Goal: Check status: Check status

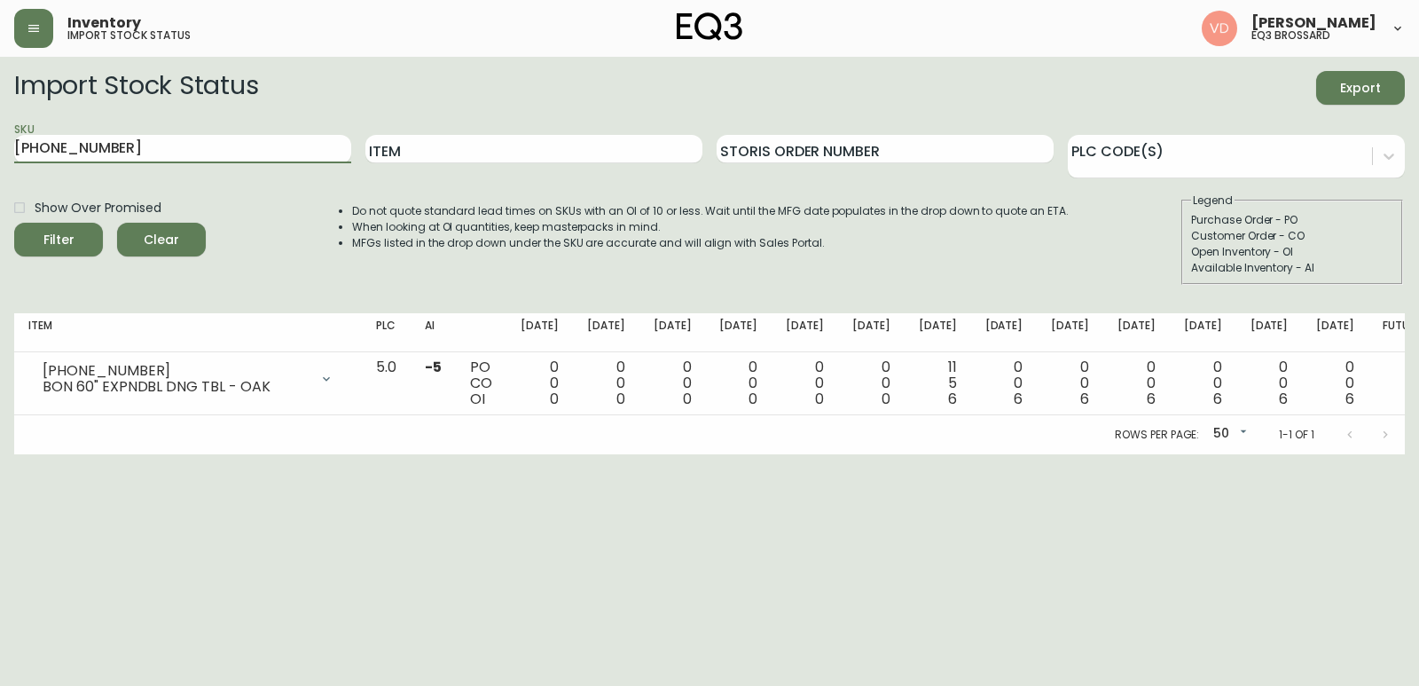
click at [176, 230] on span "Clear" at bounding box center [161, 240] width 60 height 22
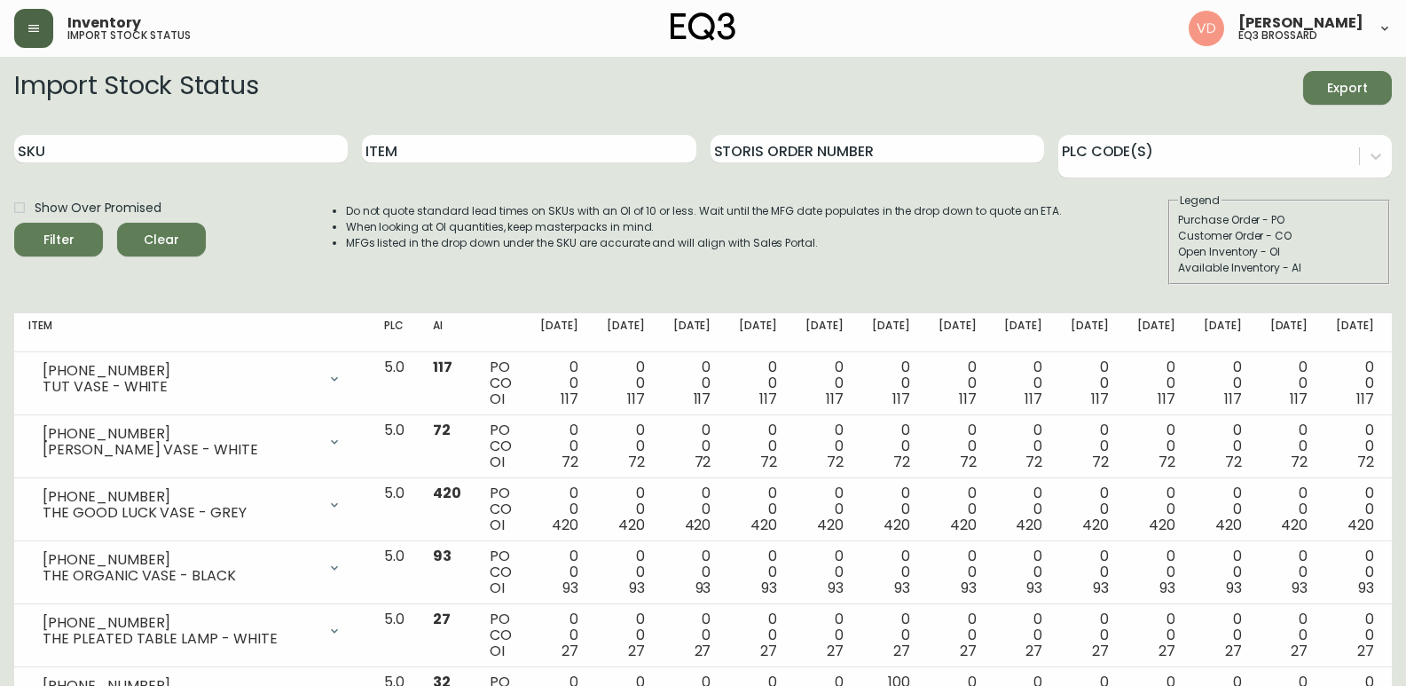
click at [38, 41] on button "button" at bounding box center [33, 28] width 39 height 39
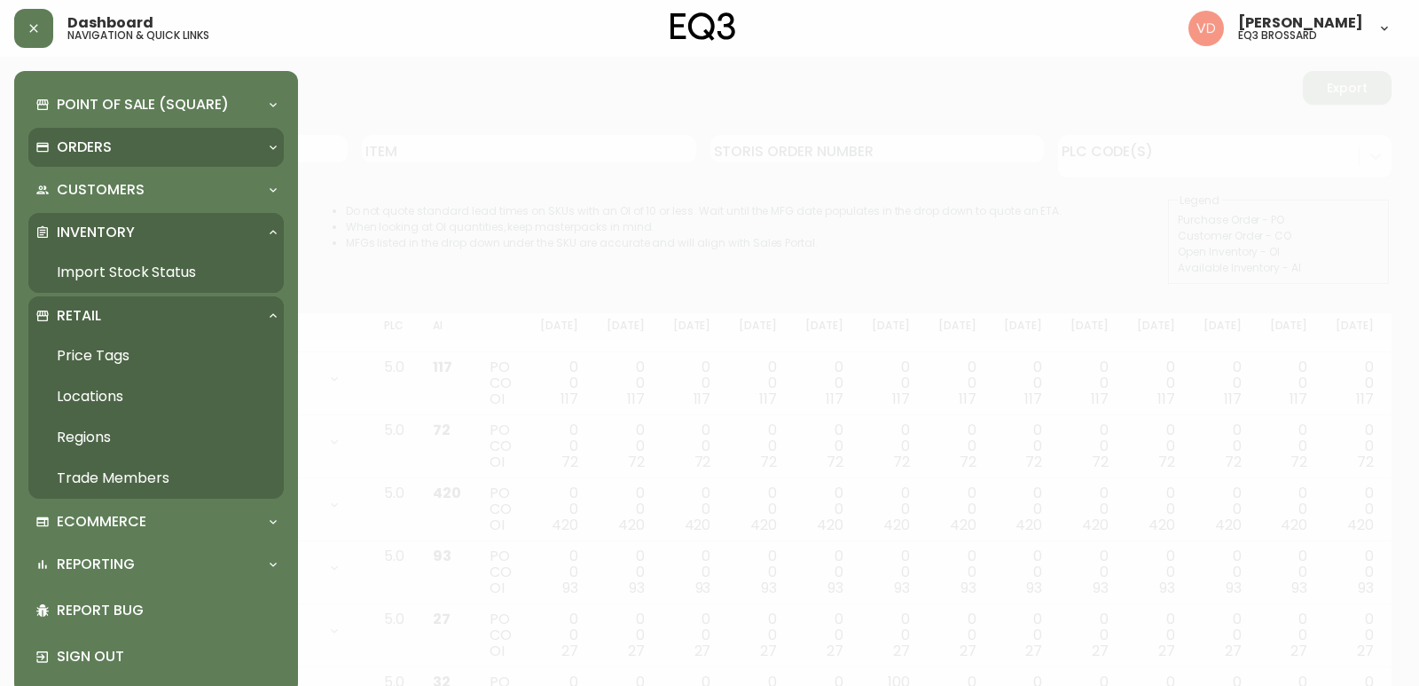
click at [143, 145] on div "Orders" at bounding box center [147, 148] width 224 height 20
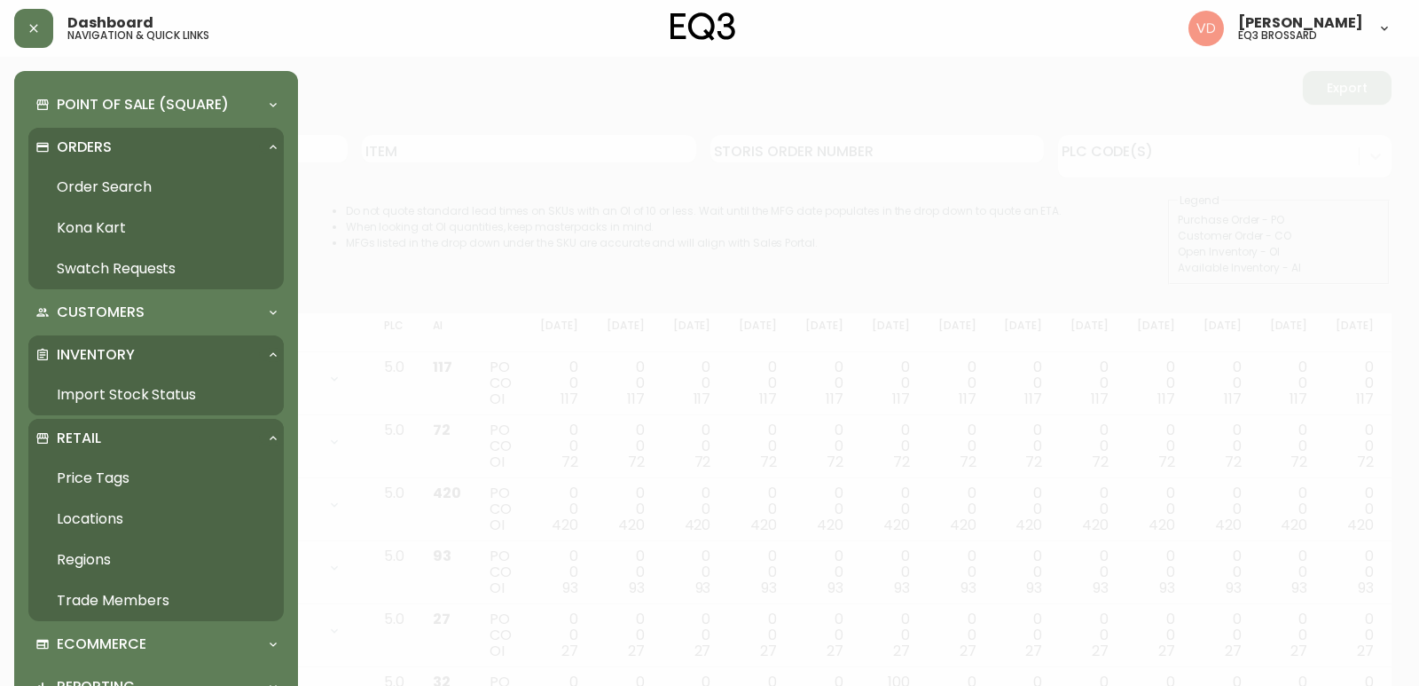
click at [139, 185] on link "Order Search" at bounding box center [155, 187] width 255 height 41
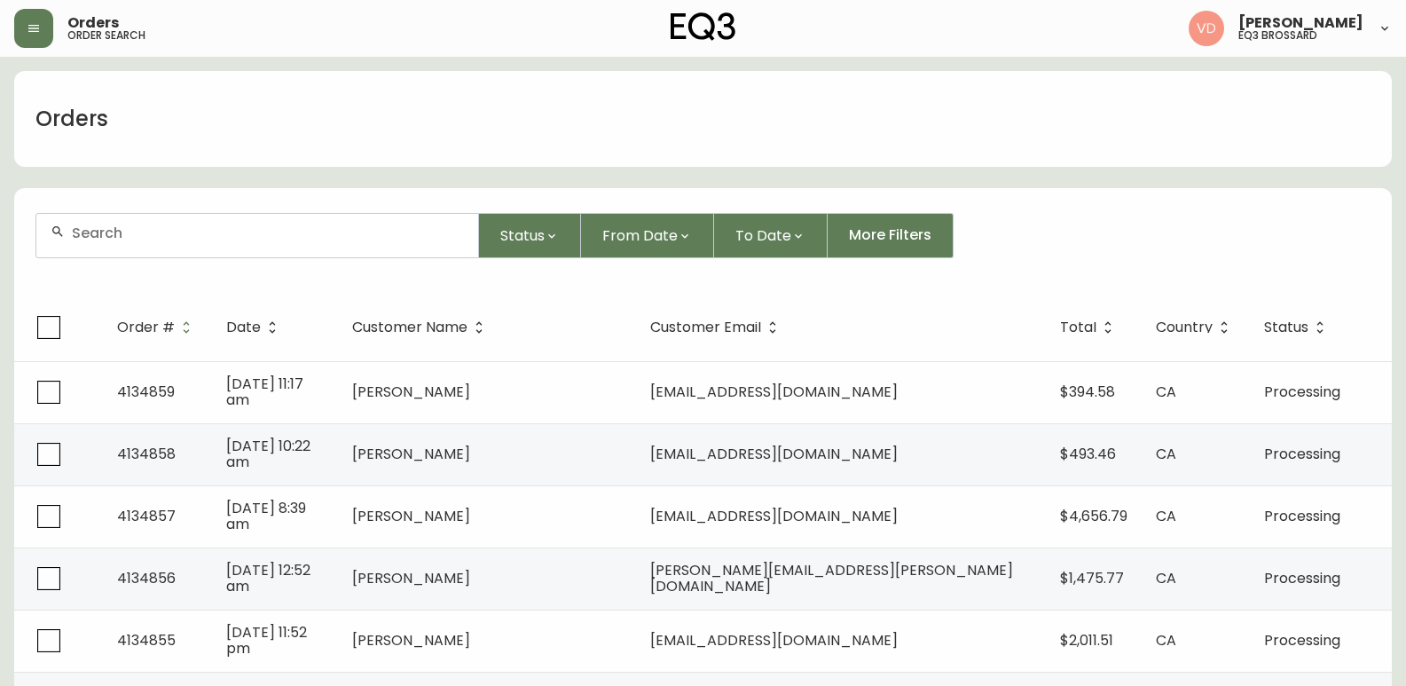
click at [253, 223] on div at bounding box center [257, 235] width 442 height 43
paste input "4133512"
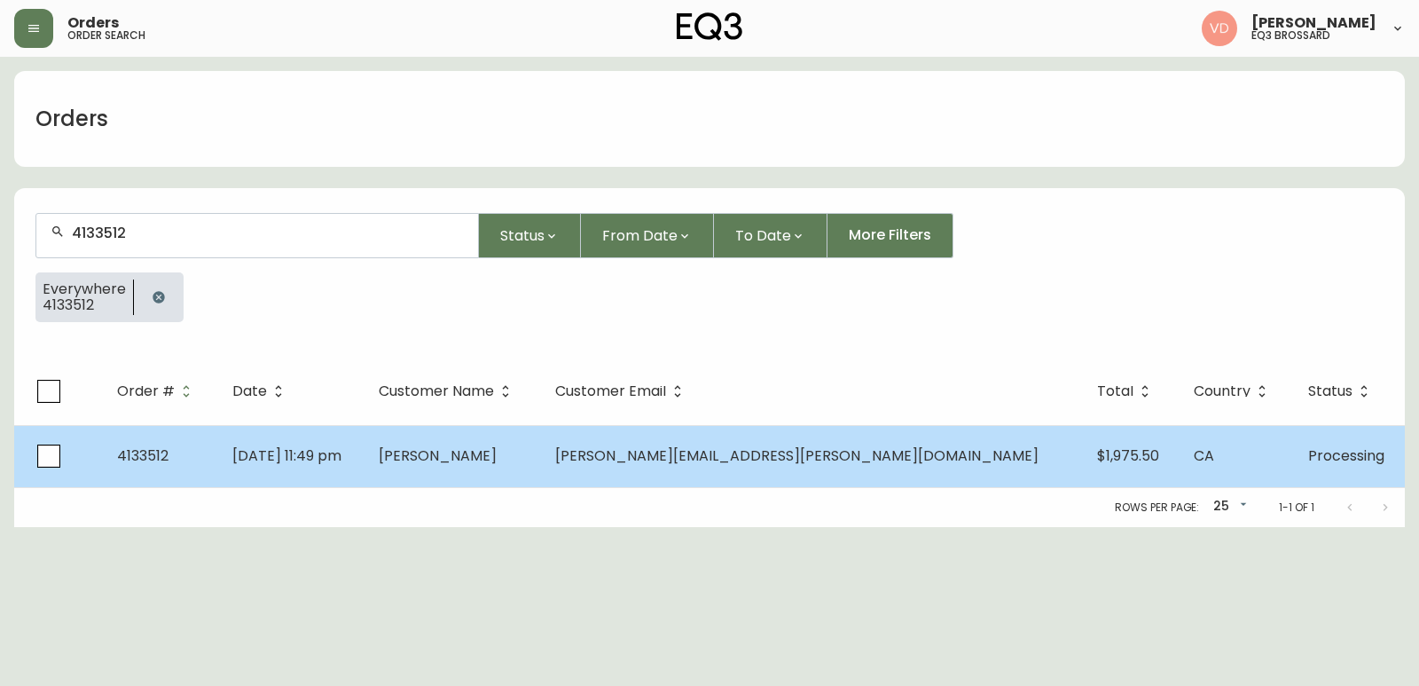
type input "4133512"
click at [541, 457] on td "[PERSON_NAME]" at bounding box center [453, 456] width 177 height 62
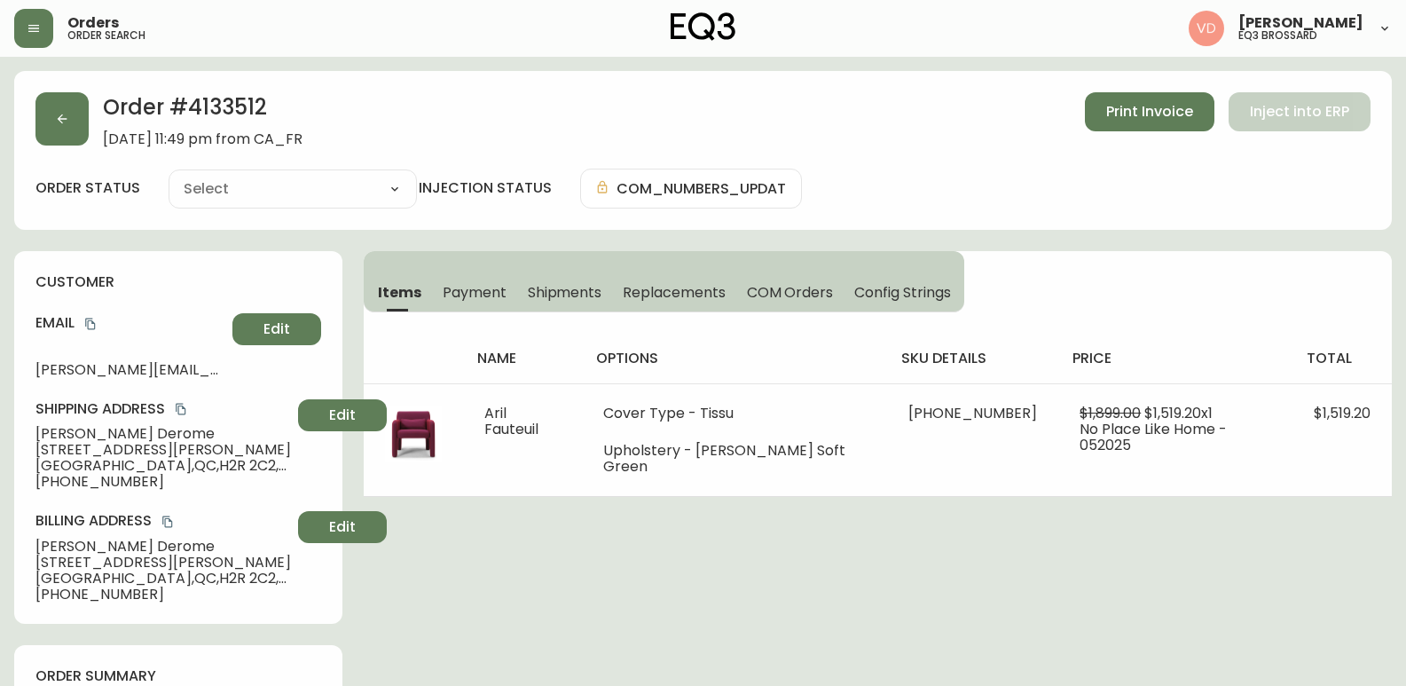
type input "Processing"
select select "PROCESSING"
click at [448, 285] on span "Payment" at bounding box center [475, 292] width 64 height 19
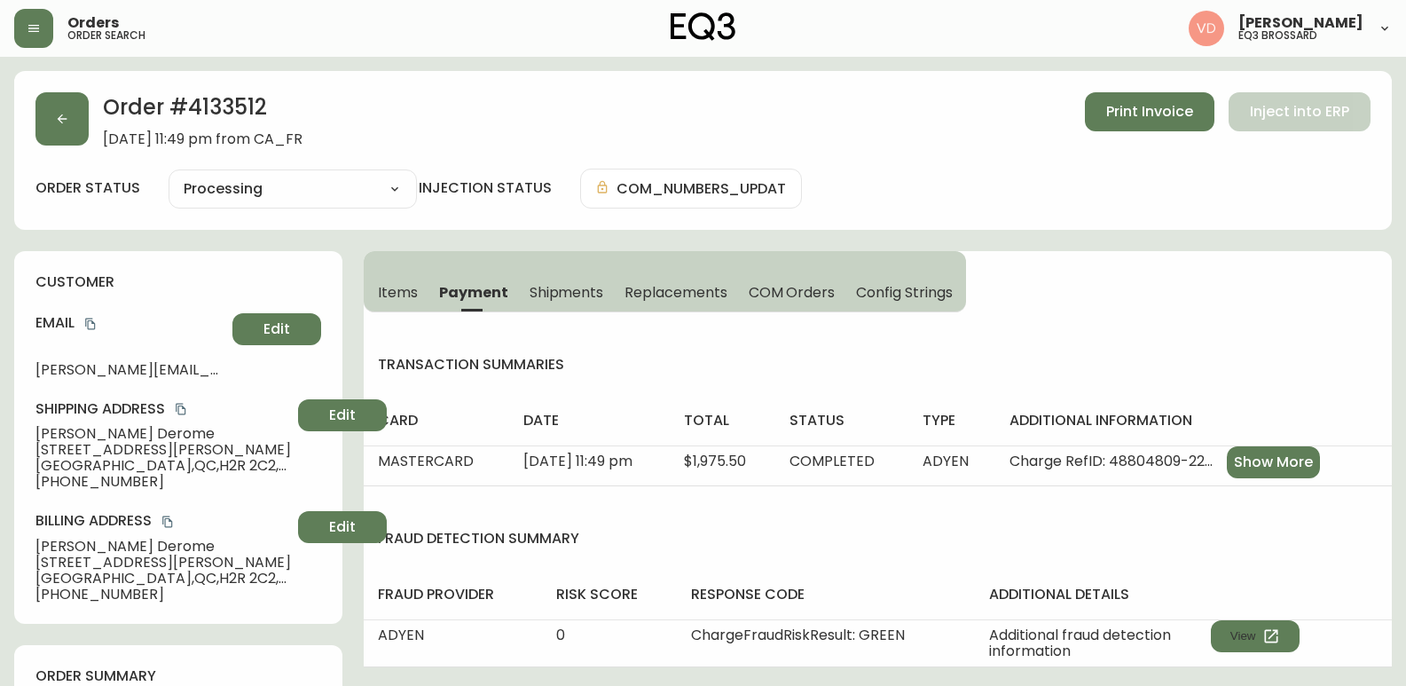
click at [591, 286] on span "Shipments" at bounding box center [567, 292] width 75 height 19
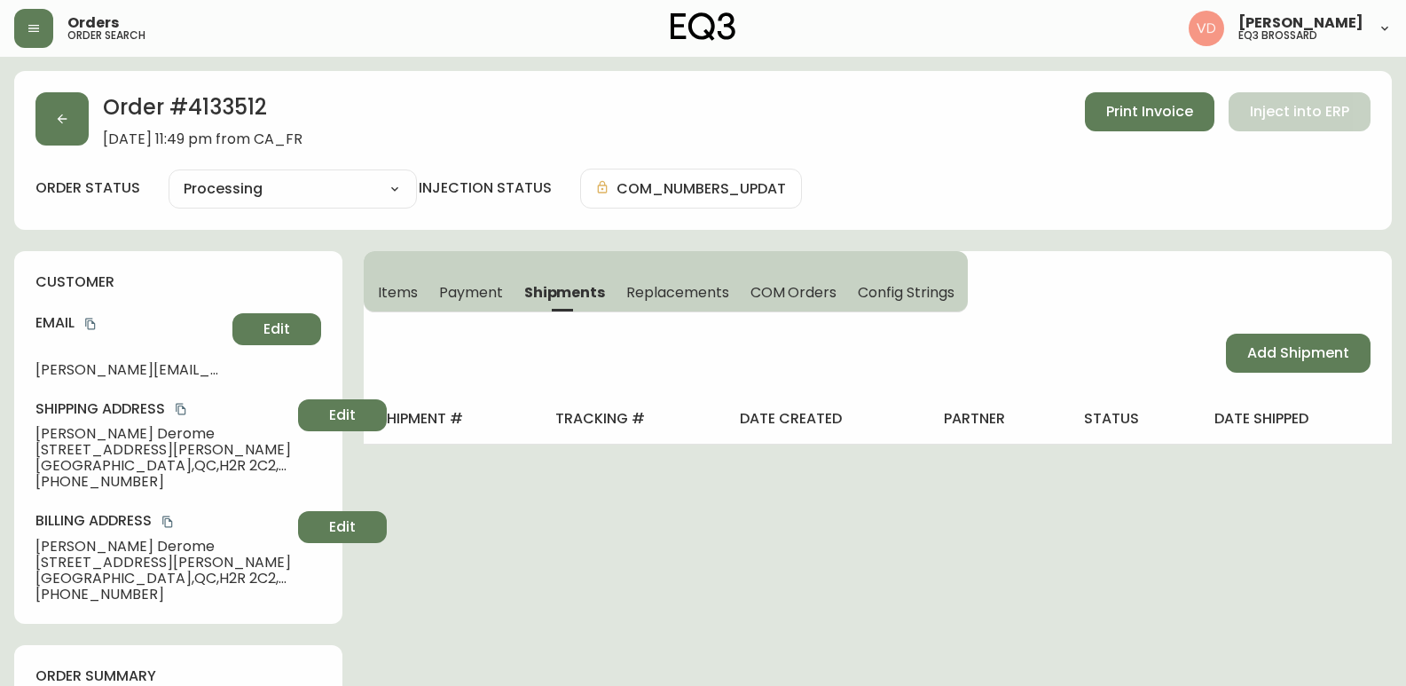
click at [436, 293] on button "Payment" at bounding box center [470, 291] width 85 height 39
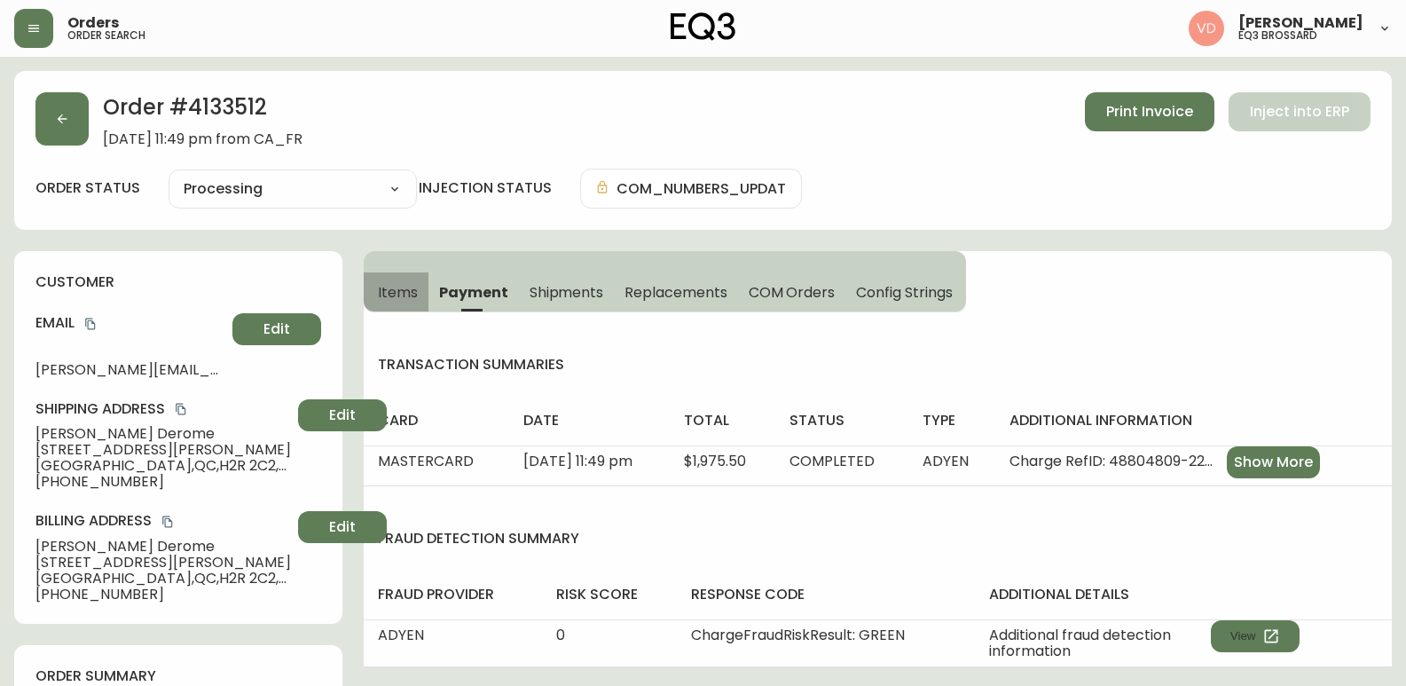
click at [395, 291] on span "Items" at bounding box center [398, 292] width 40 height 19
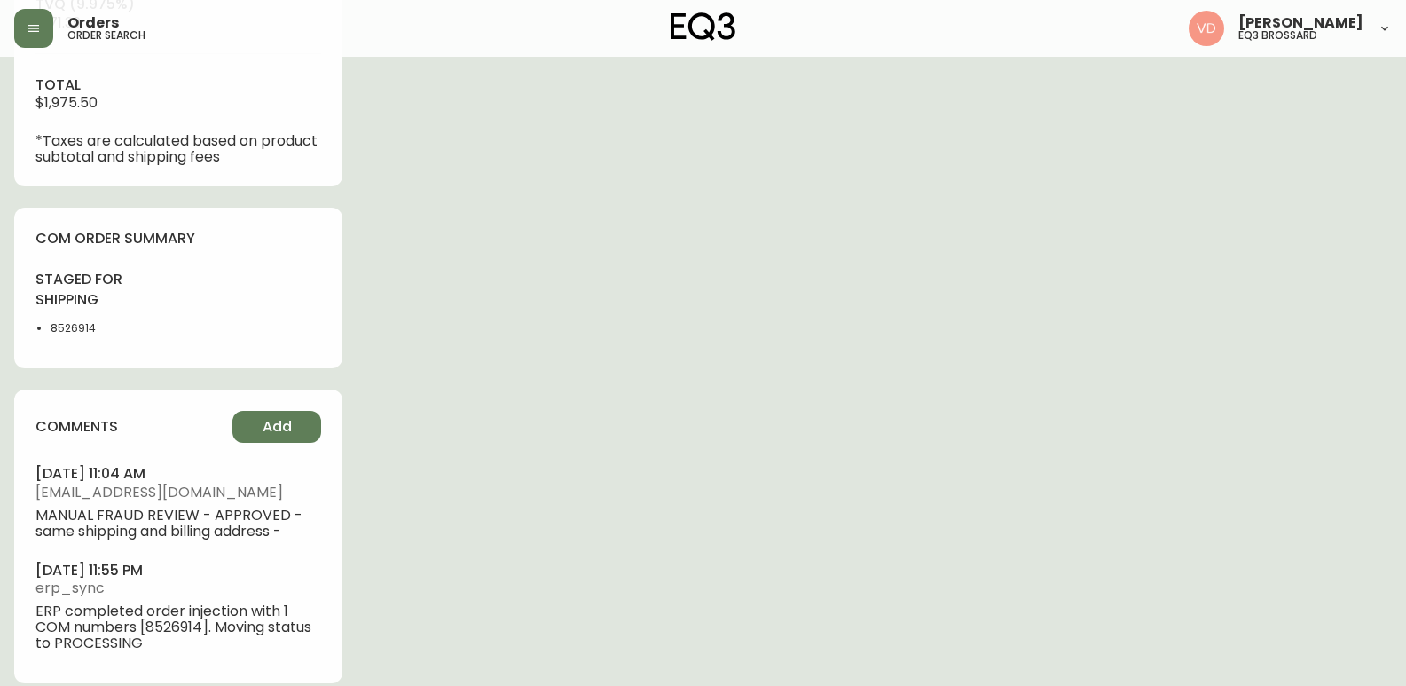
scroll to position [905, 0]
